Goal: Task Accomplishment & Management: Use online tool/utility

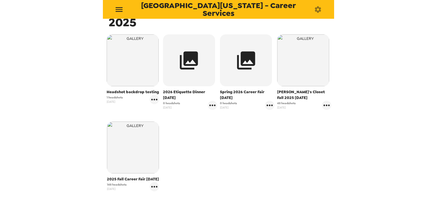
scroll to position [104, 0]
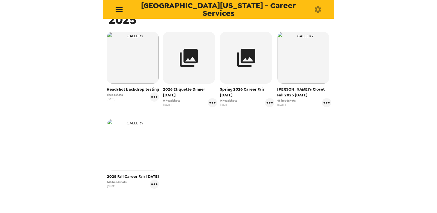
click at [143, 153] on img "button" at bounding box center [133, 145] width 52 height 52
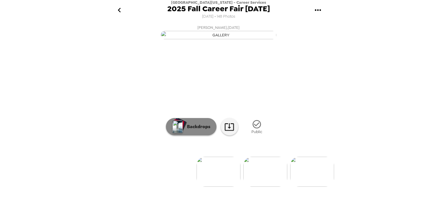
click at [186, 136] on button "Backdrops" at bounding box center [191, 126] width 51 height 17
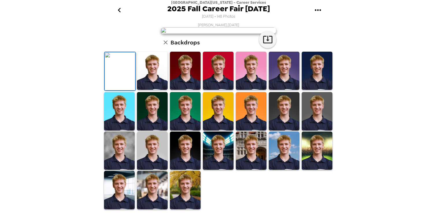
scroll to position [7, 0]
click at [164, 45] on icon "button" at bounding box center [166, 42] width 4 height 4
